Goal: Obtain resource: Download file/media

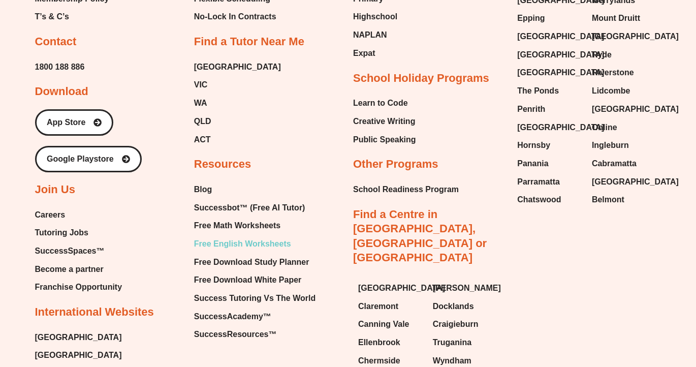
click at [235, 247] on span "Free English Worksheets" at bounding box center [242, 243] width 97 height 15
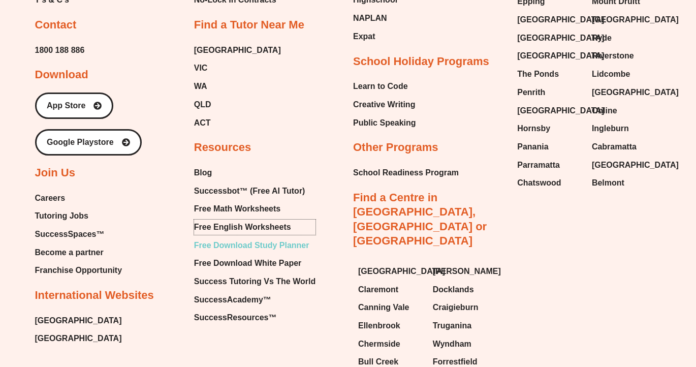
scroll to position [4266, 0]
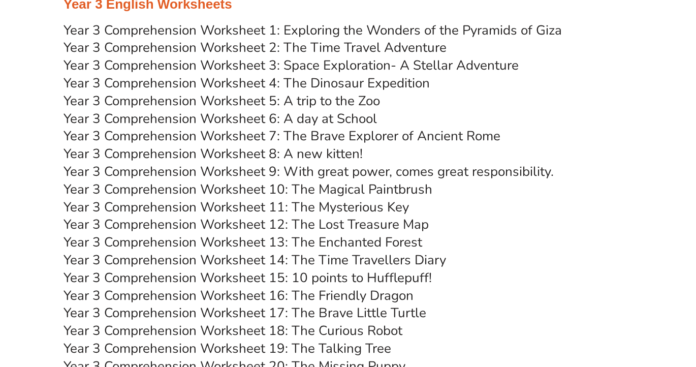
scroll to position [2900, 0]
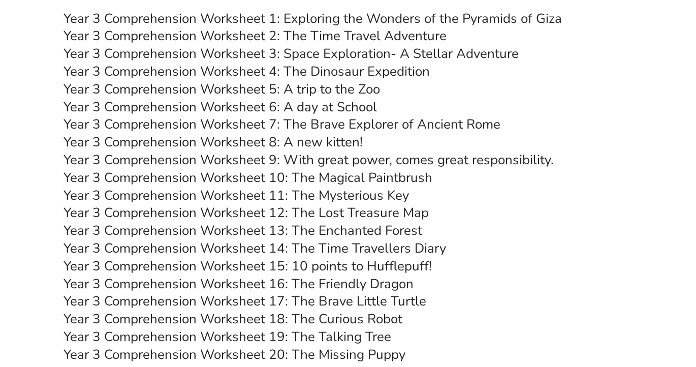
click at [372, 196] on link "Year 3 Comprehension Worksheet 11: The Mysterious Key" at bounding box center [237, 196] width 346 height 18
